Goal: Task Accomplishment & Management: Use online tool/utility

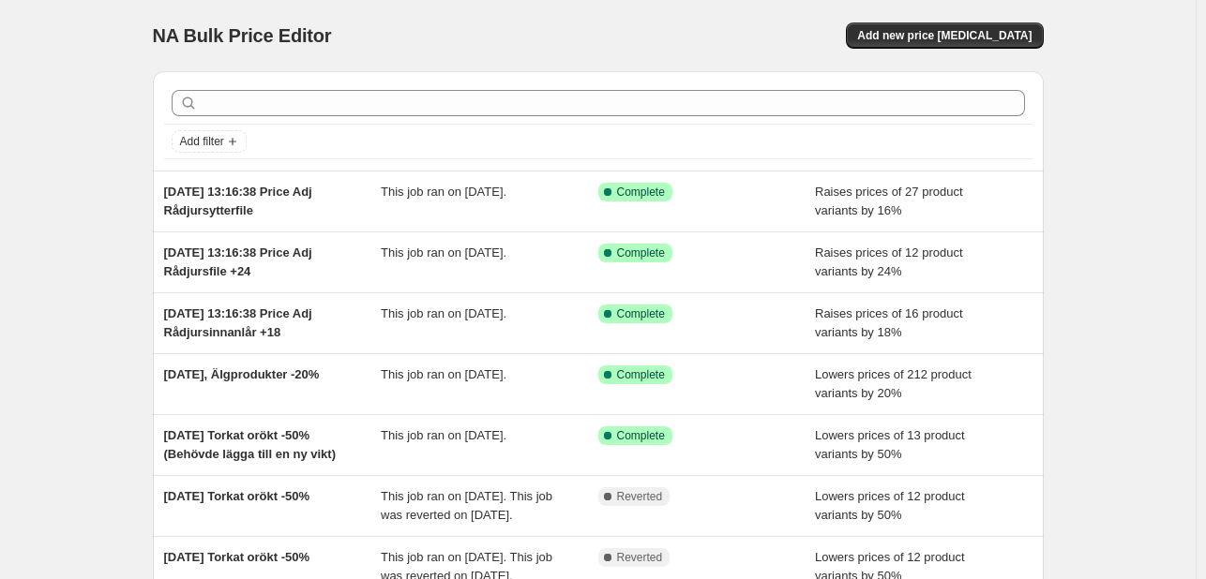
click at [936, 19] on div "NA Bulk Price Editor. This page is ready NA Bulk Price Editor Add new price cha…" at bounding box center [598, 35] width 891 height 71
click at [945, 31] on span "Add new price [MEDICAL_DATA]" at bounding box center [944, 35] width 174 height 15
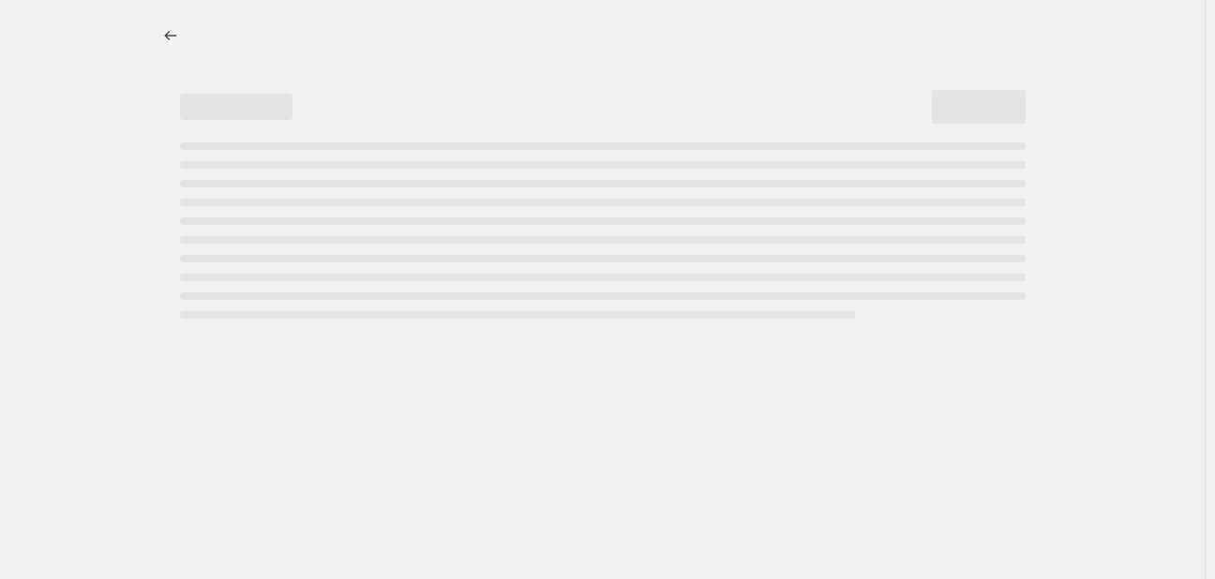
select select "percentage"
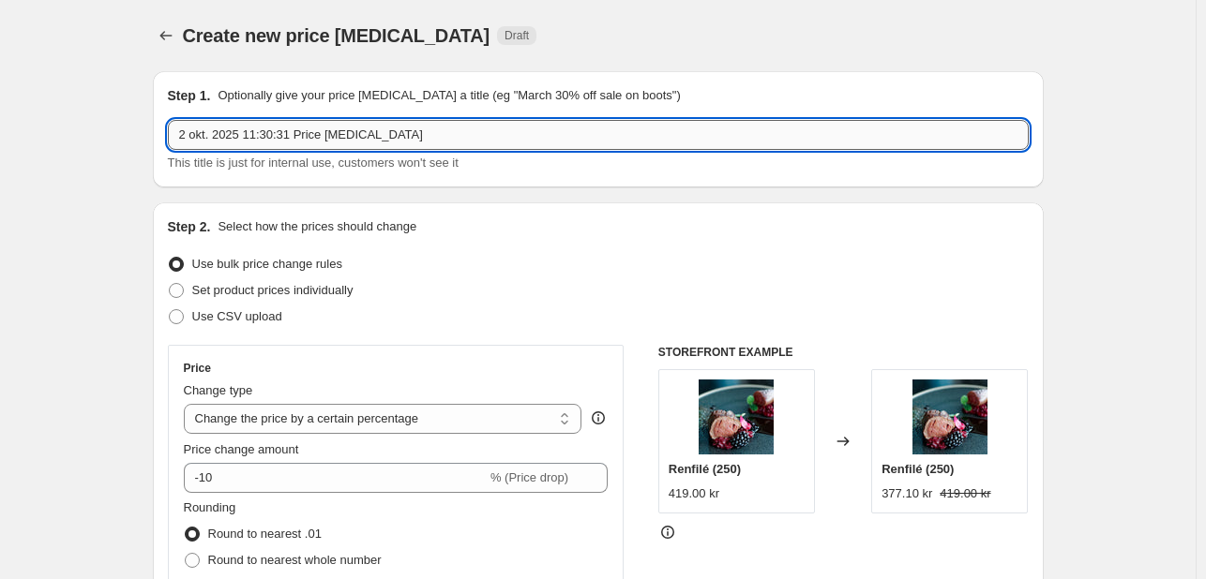
drag, startPoint x: 404, startPoint y: 131, endPoint x: 247, endPoint y: 137, distance: 156.7
click at [247, 137] on input "2 okt. 2025 11:30:31 Price change job" at bounding box center [598, 135] width 861 height 30
type input "2 okt. 2025 Putsad renytterfilé -50%"
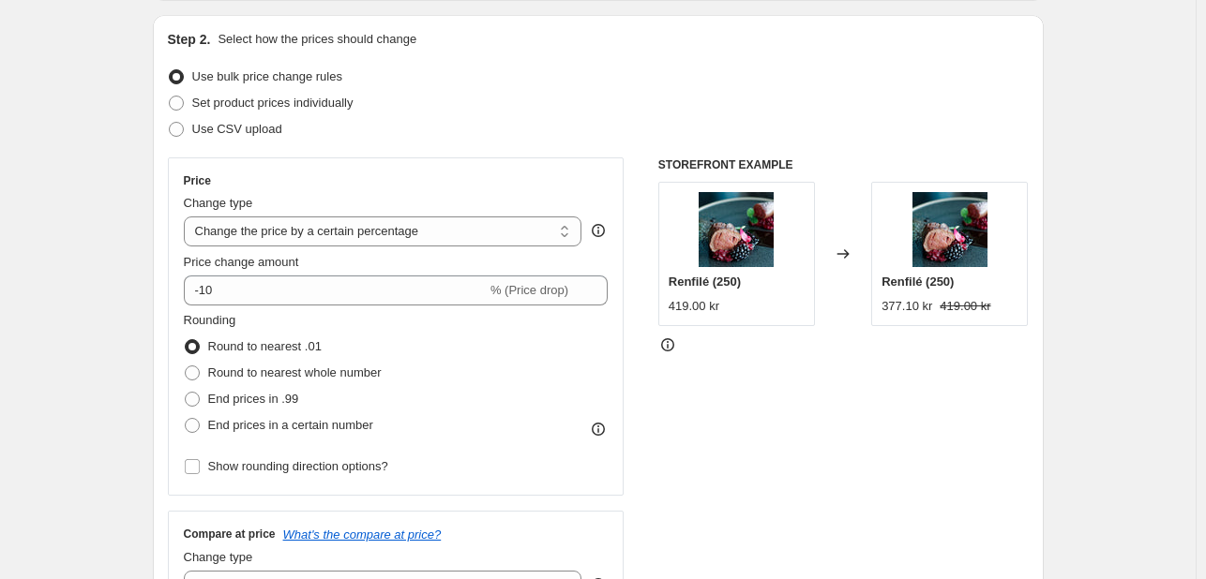
scroll to position [281, 0]
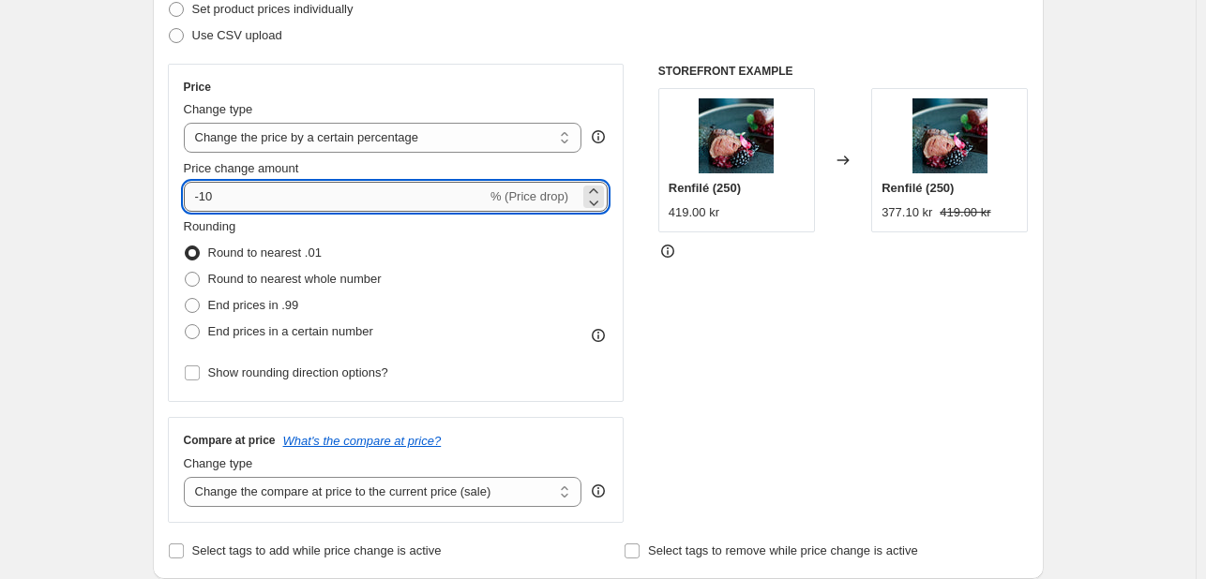
drag, startPoint x: 274, startPoint y: 199, endPoint x: 226, endPoint y: 199, distance: 47.8
click at [262, 199] on input "-10" at bounding box center [335, 197] width 303 height 30
drag, startPoint x: 226, startPoint y: 199, endPoint x: 204, endPoint y: 200, distance: 21.6
click at [204, 200] on input "-10" at bounding box center [335, 197] width 303 height 30
type input "-50"
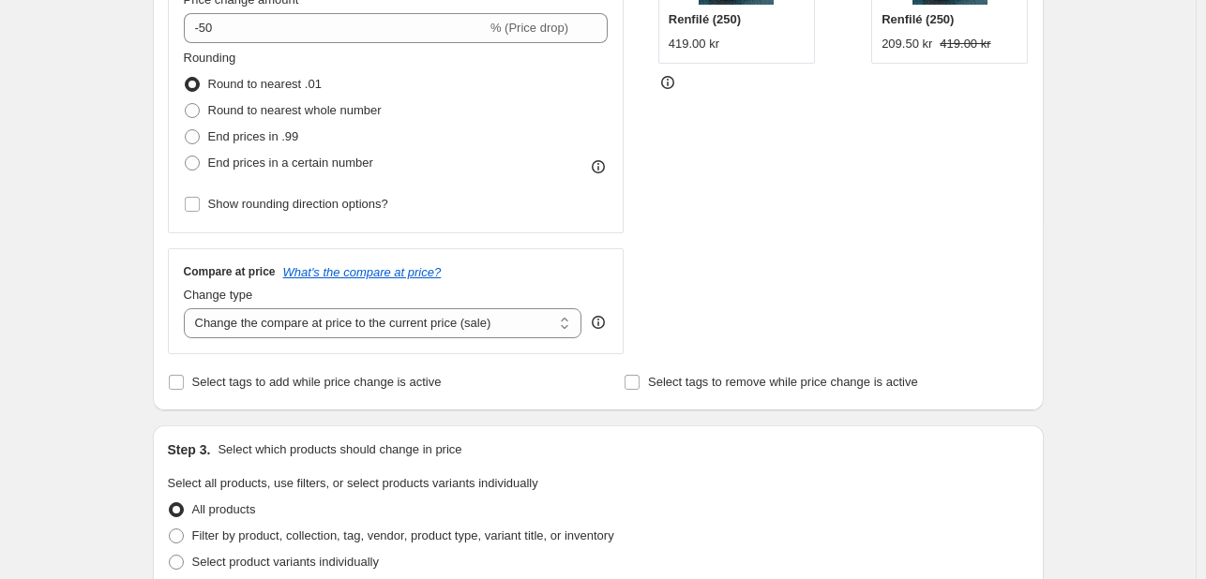
scroll to position [469, 0]
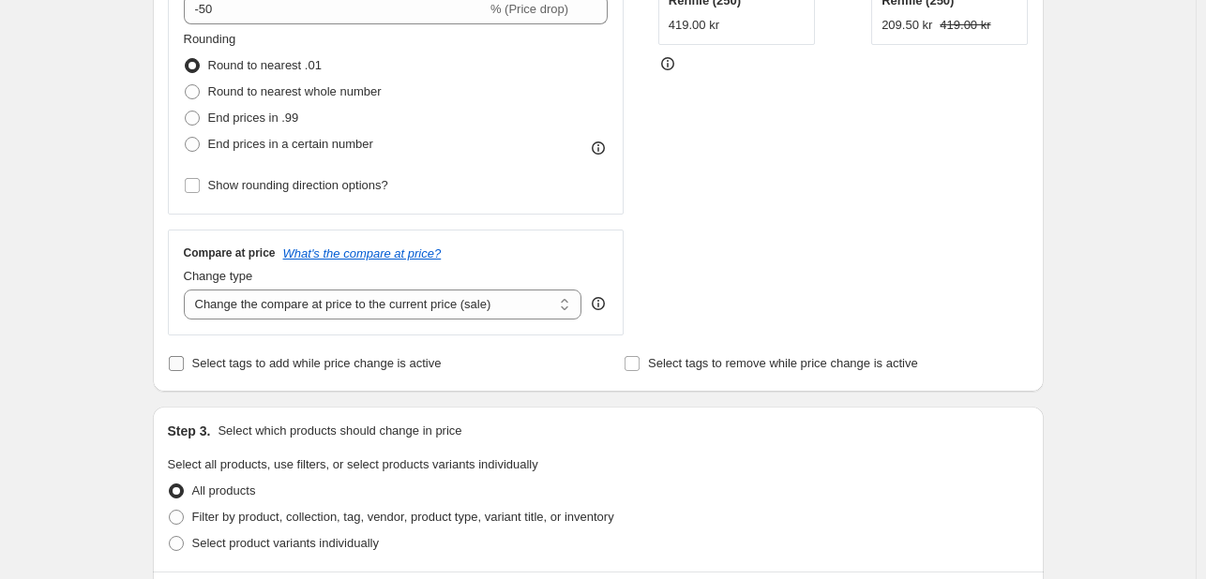
click at [206, 361] on span "Select tags to add while price change is active" at bounding box center [316, 363] width 249 height 14
click at [184, 361] on input "Select tags to add while price change is active" at bounding box center [176, 363] width 15 height 15
checkbox input "true"
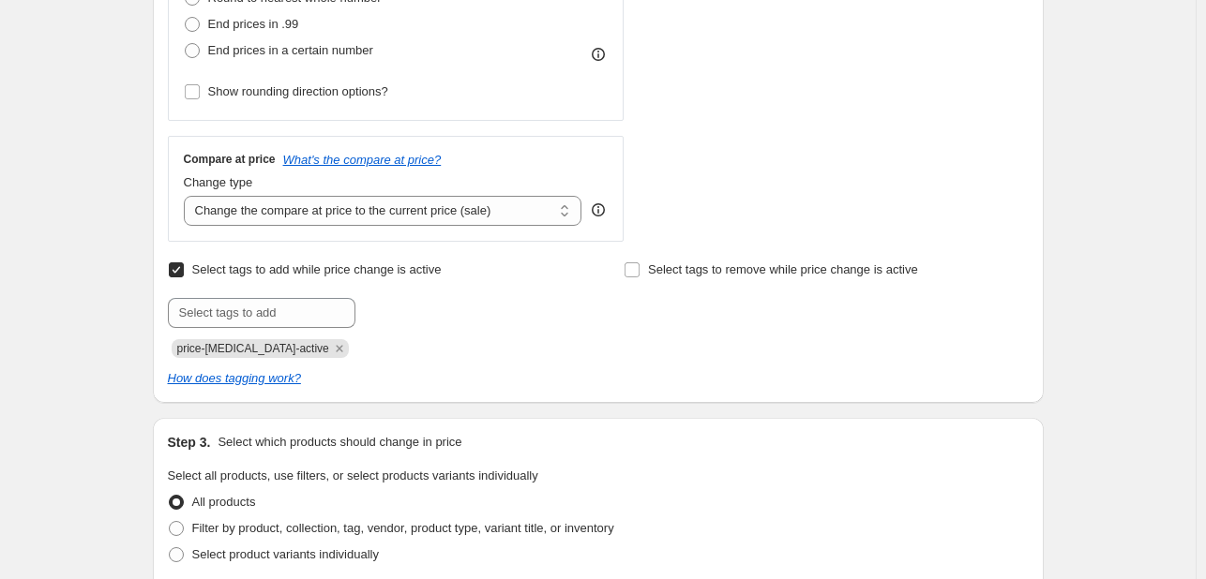
click at [119, 272] on div "Create new price change job. This page is ready Create new price change job Dra…" at bounding box center [597, 427] width 1195 height 1979
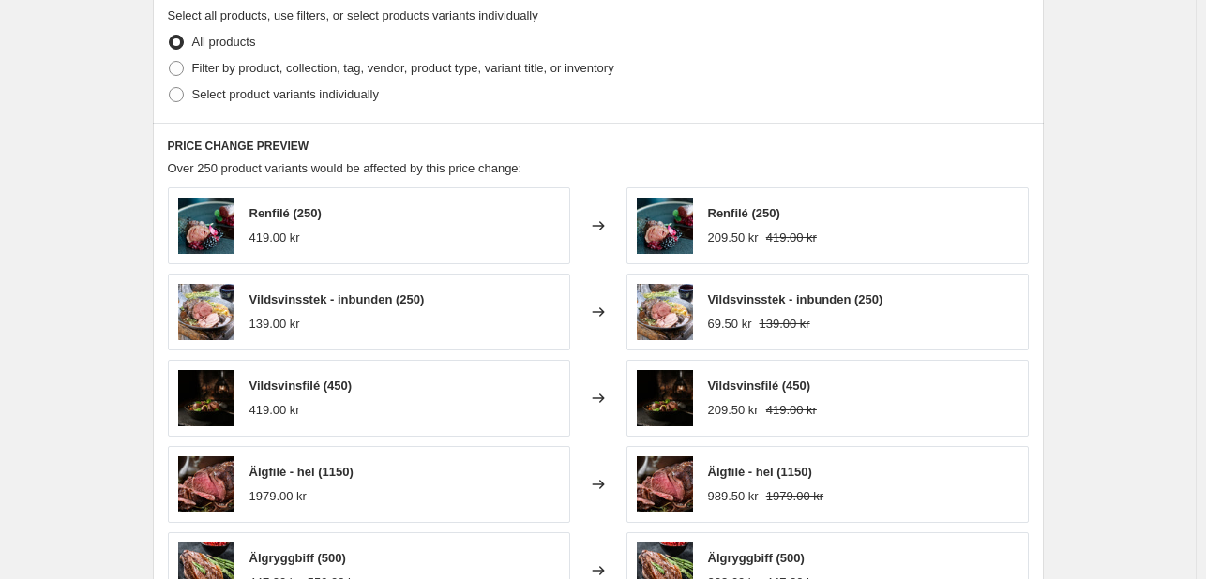
scroll to position [1031, 0]
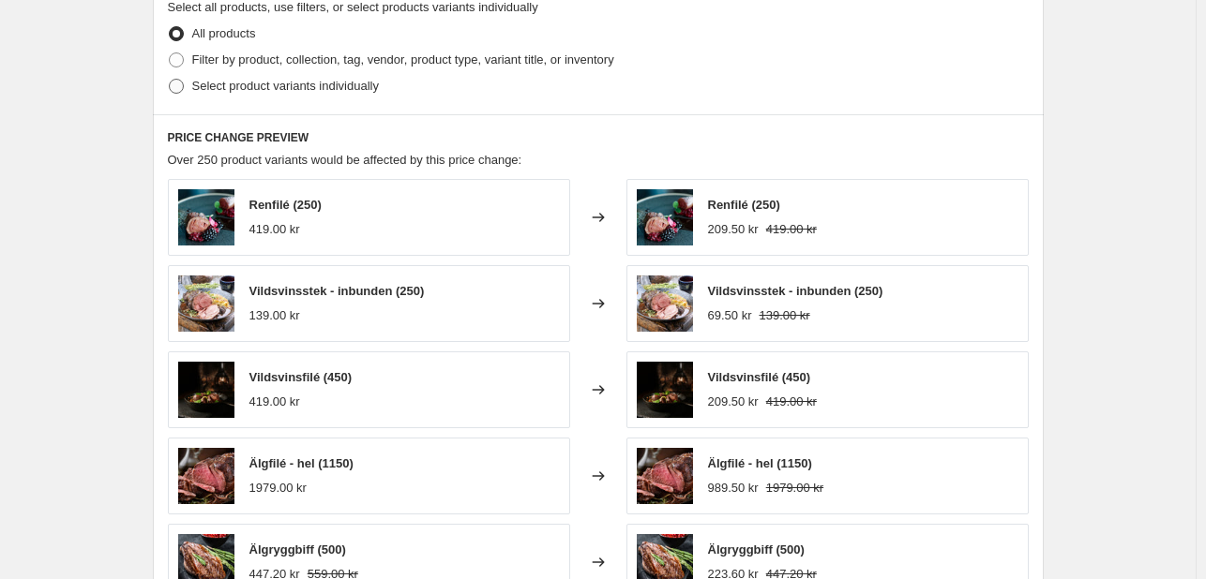
click at [223, 92] on span "Select product variants individually" at bounding box center [285, 86] width 187 height 14
click at [170, 80] on input "Select product variants individually" at bounding box center [169, 79] width 1 height 1
radio input "true"
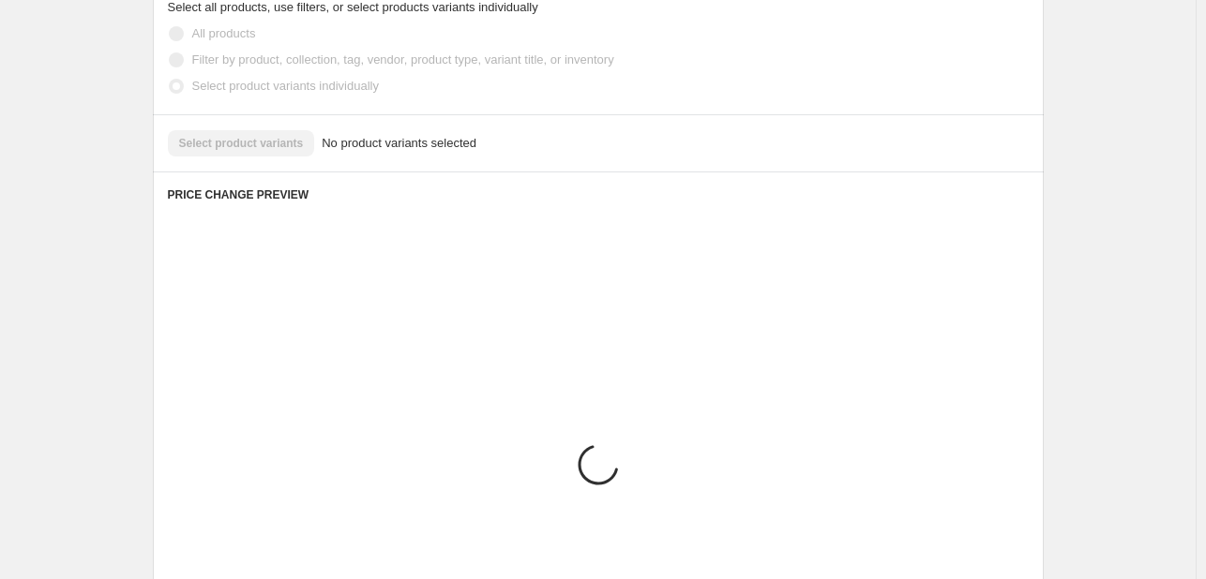
scroll to position [984, 0]
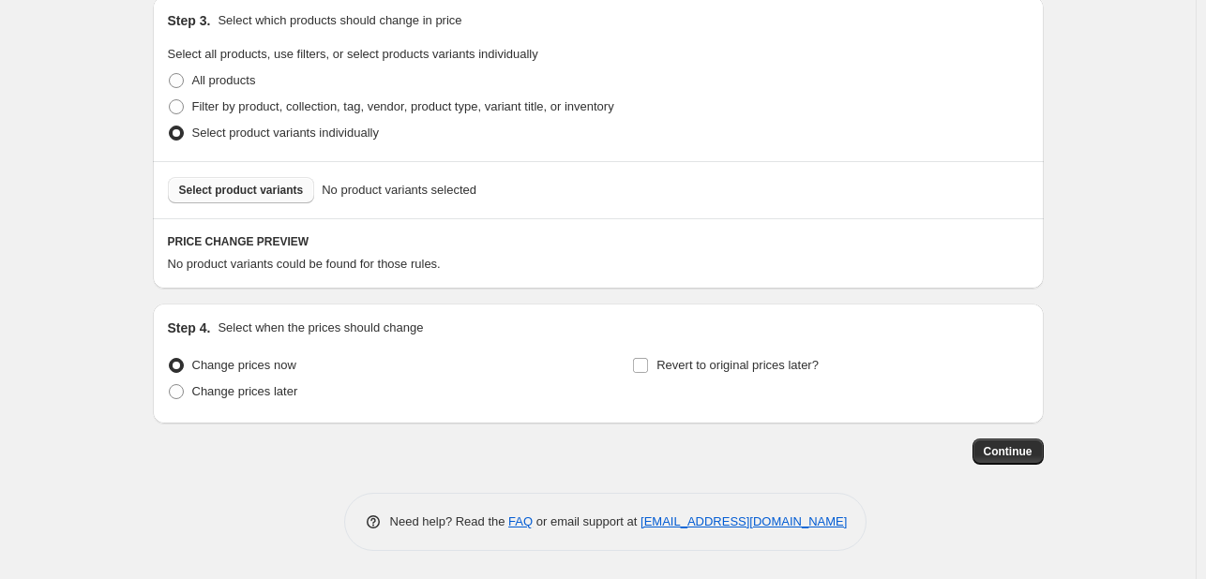
click at [271, 183] on span "Select product variants" at bounding box center [241, 190] width 125 height 15
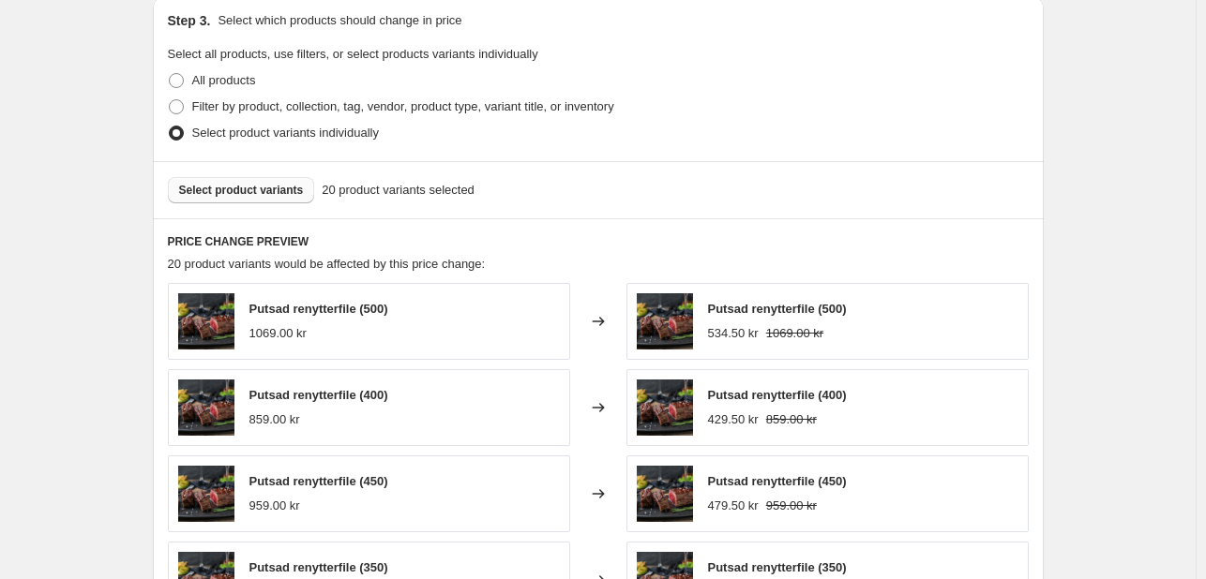
click at [86, 147] on div "Create new price change job. This page is ready Create new price change job Dra…" at bounding box center [597, 34] width 1195 height 2036
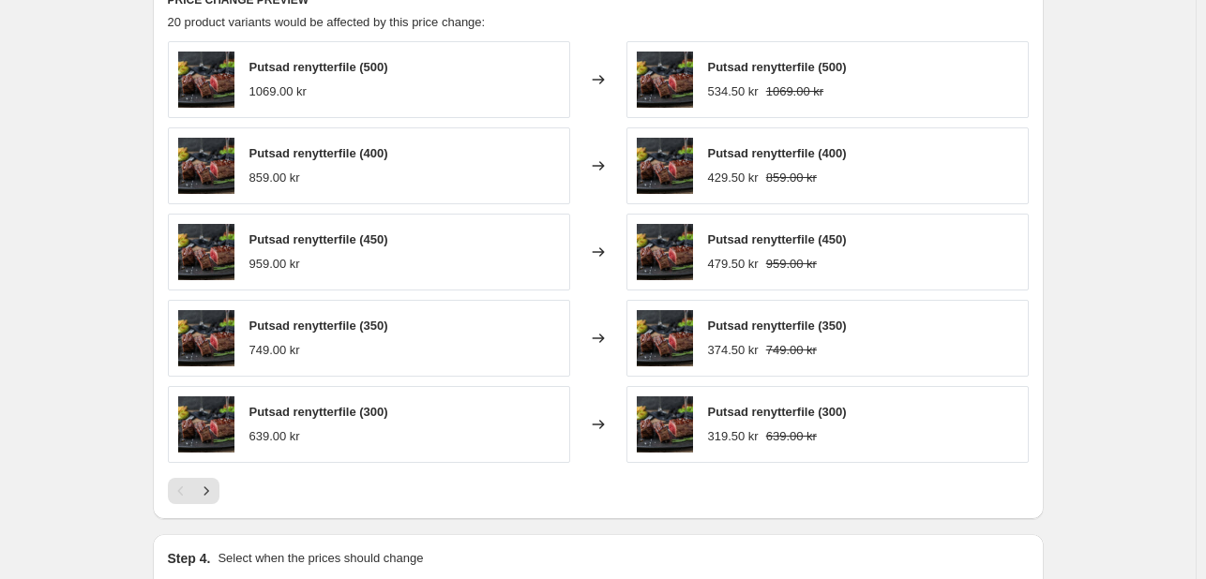
scroll to position [1267, 0]
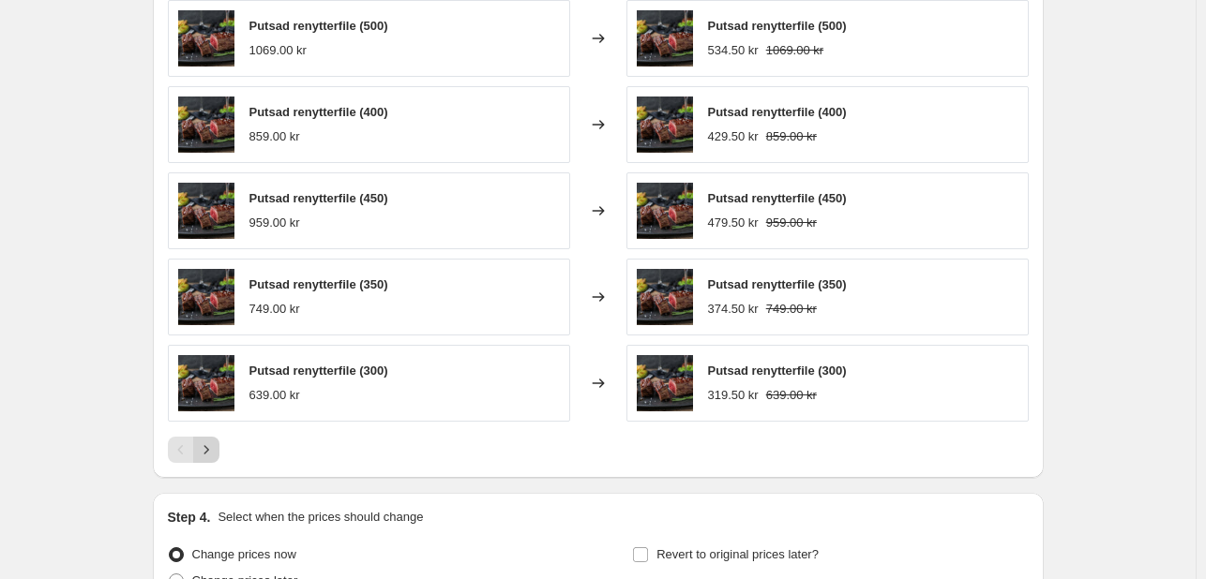
click at [201, 452] on icon "Next" at bounding box center [206, 450] width 19 height 19
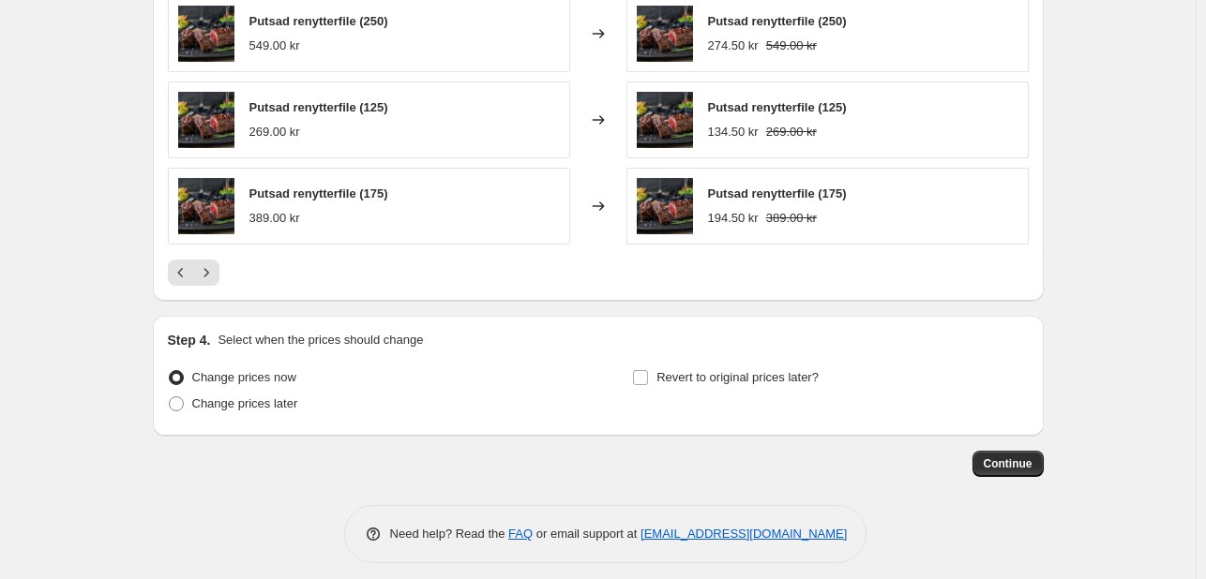
scroll to position [1455, 0]
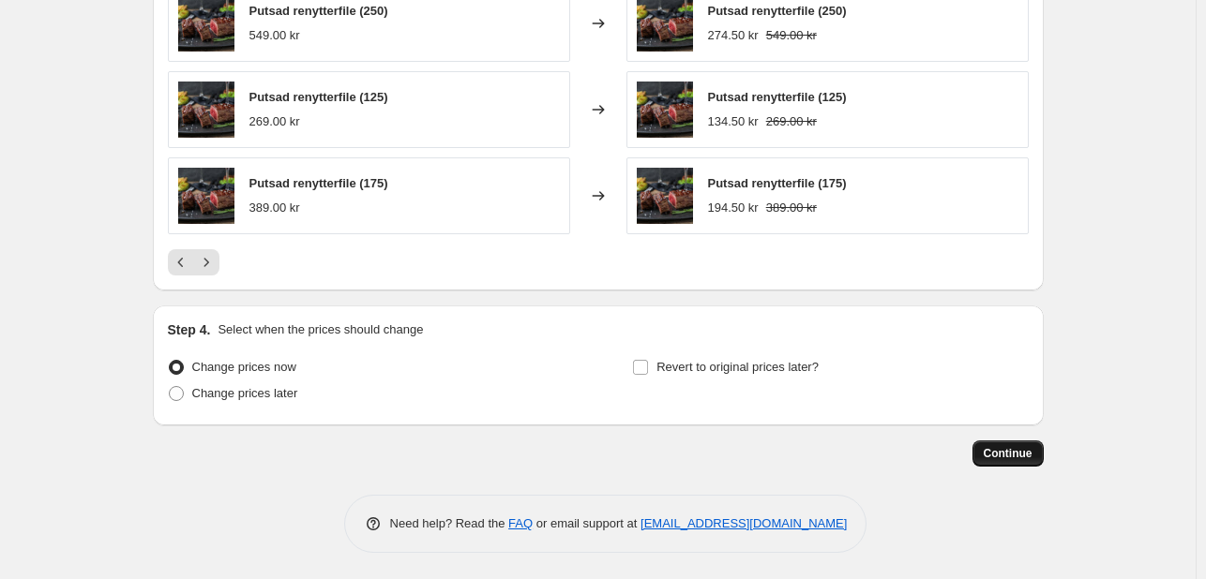
click at [1011, 449] on span "Continue" at bounding box center [1007, 453] width 49 height 15
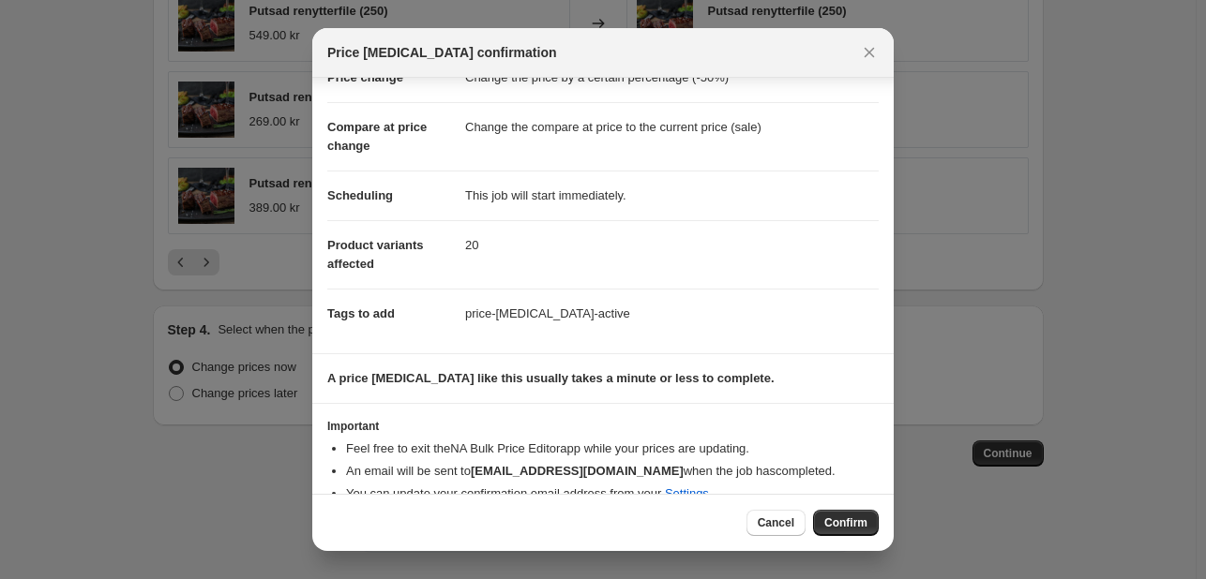
scroll to position [85, 0]
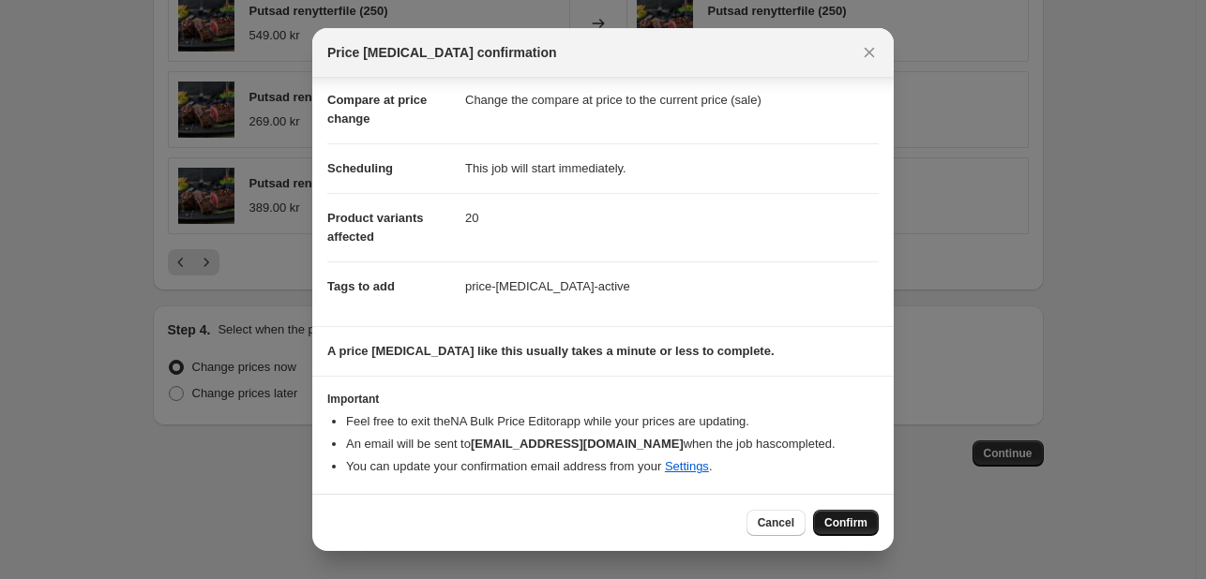
click at [841, 512] on button "Confirm" at bounding box center [846, 523] width 66 height 26
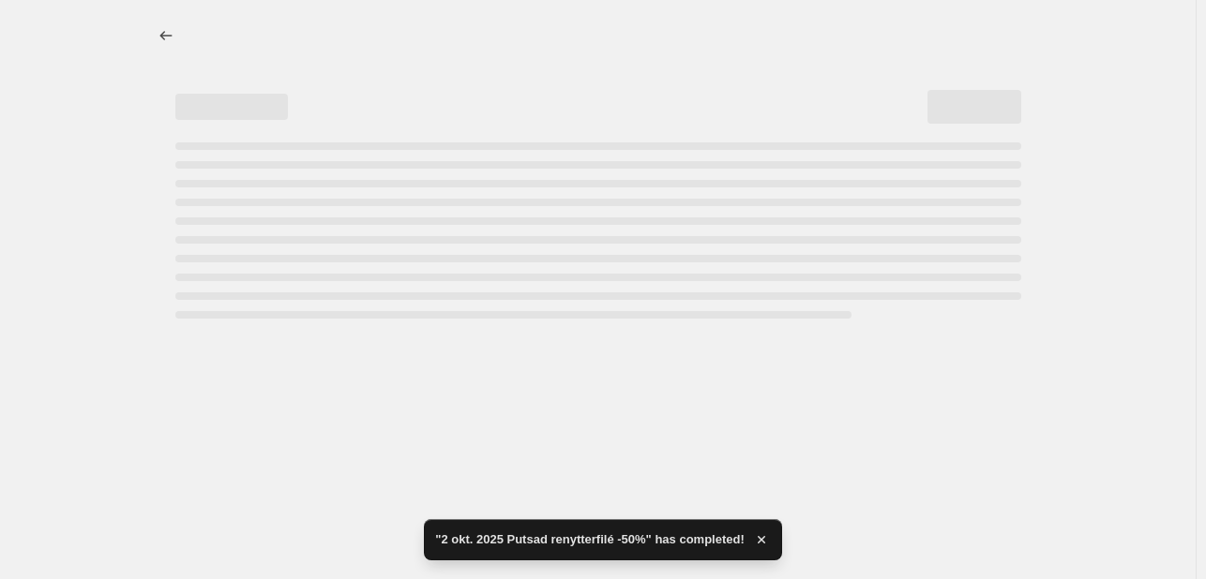
select select "percentage"
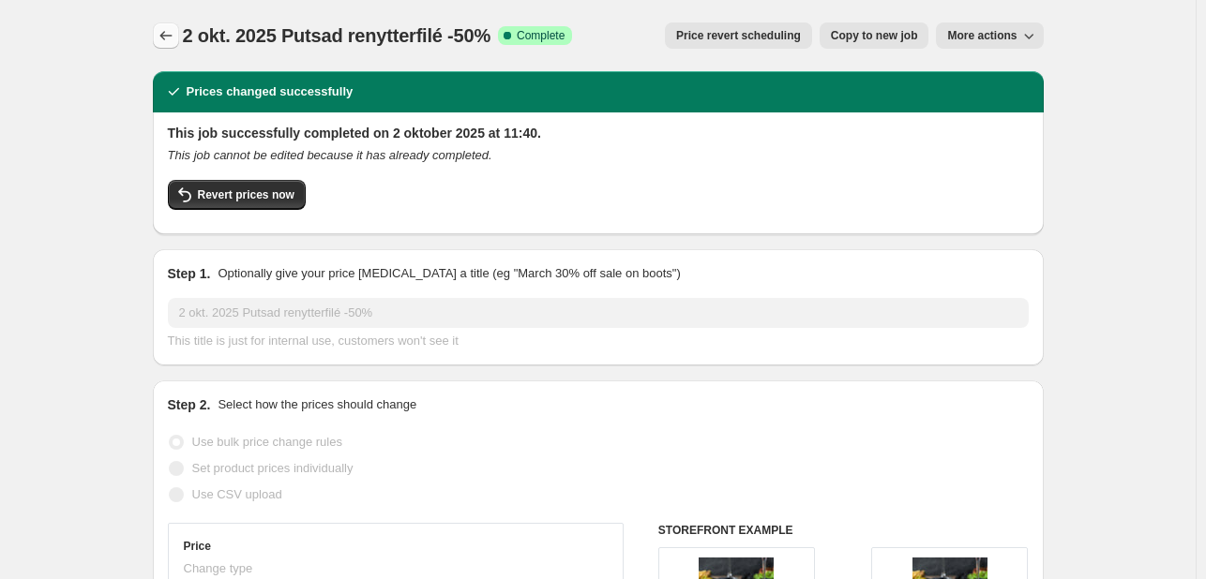
click at [174, 35] on icon "Price change jobs" at bounding box center [166, 35] width 19 height 19
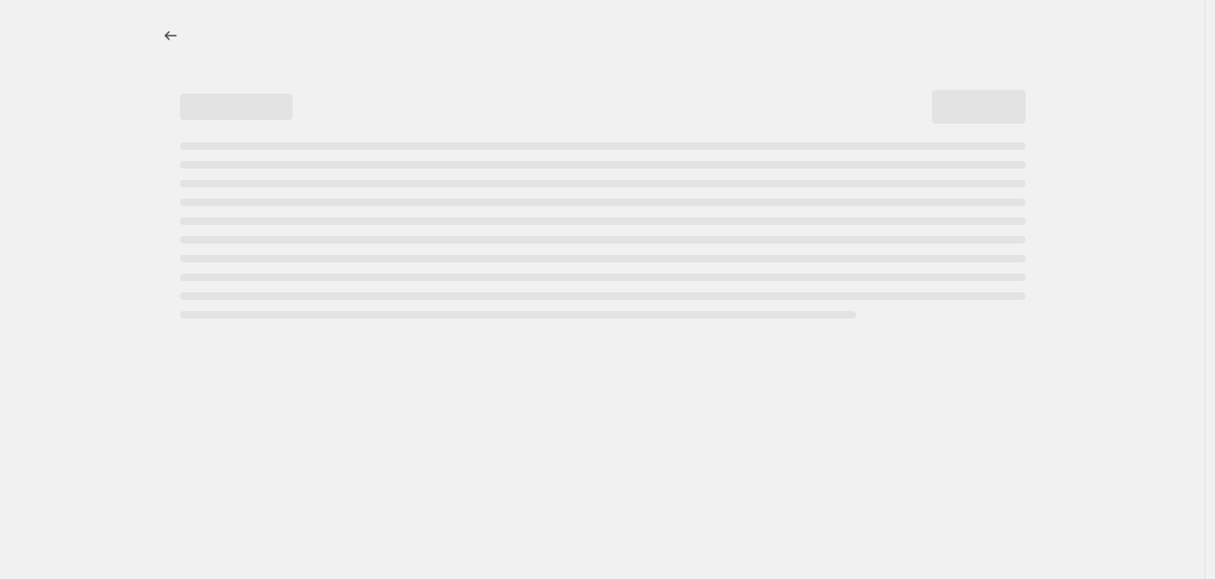
select select "percentage"
